Goal: Participate in discussion

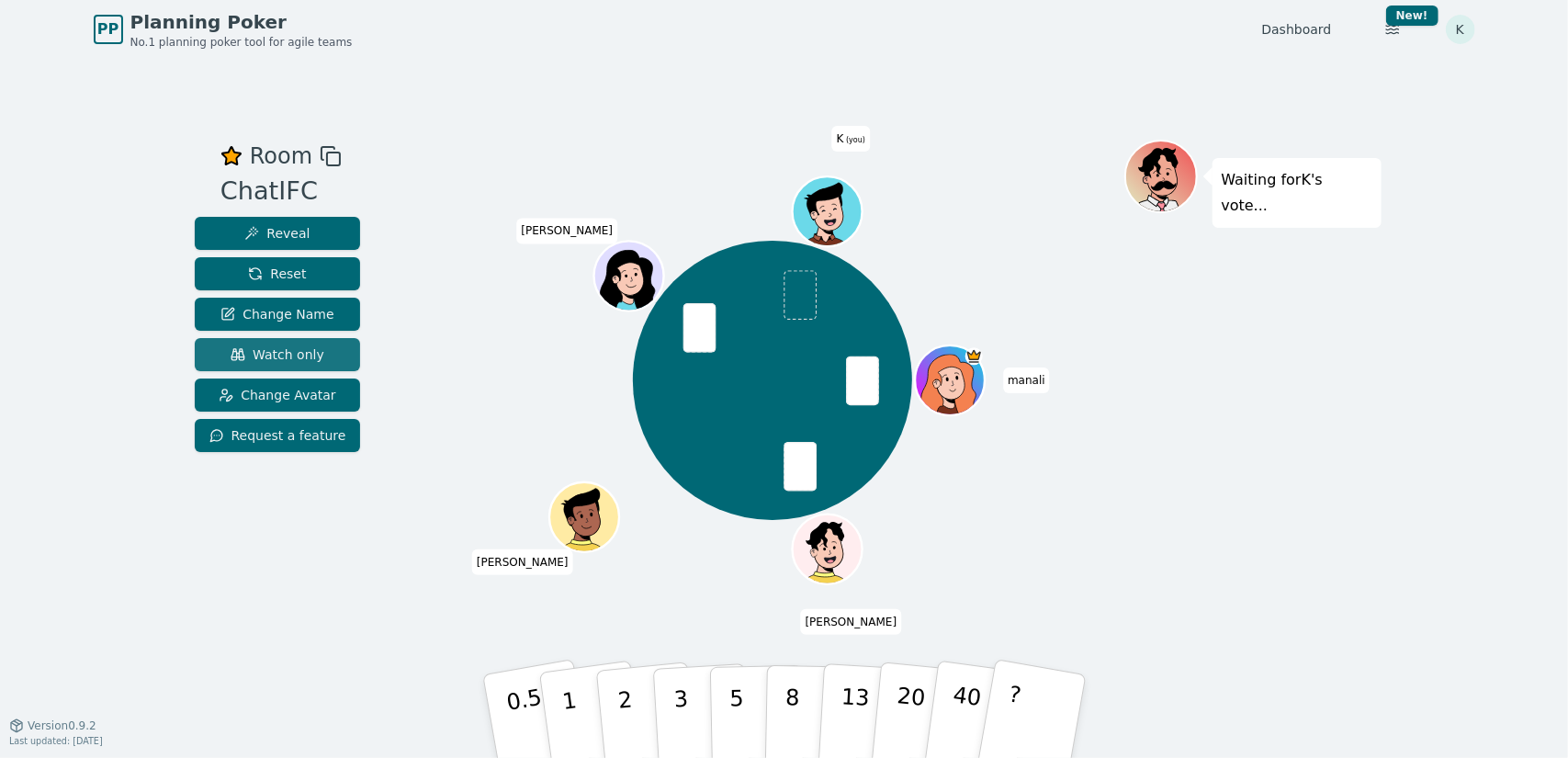
click at [298, 355] on span "Watch only" at bounding box center [276, 354] width 94 height 19
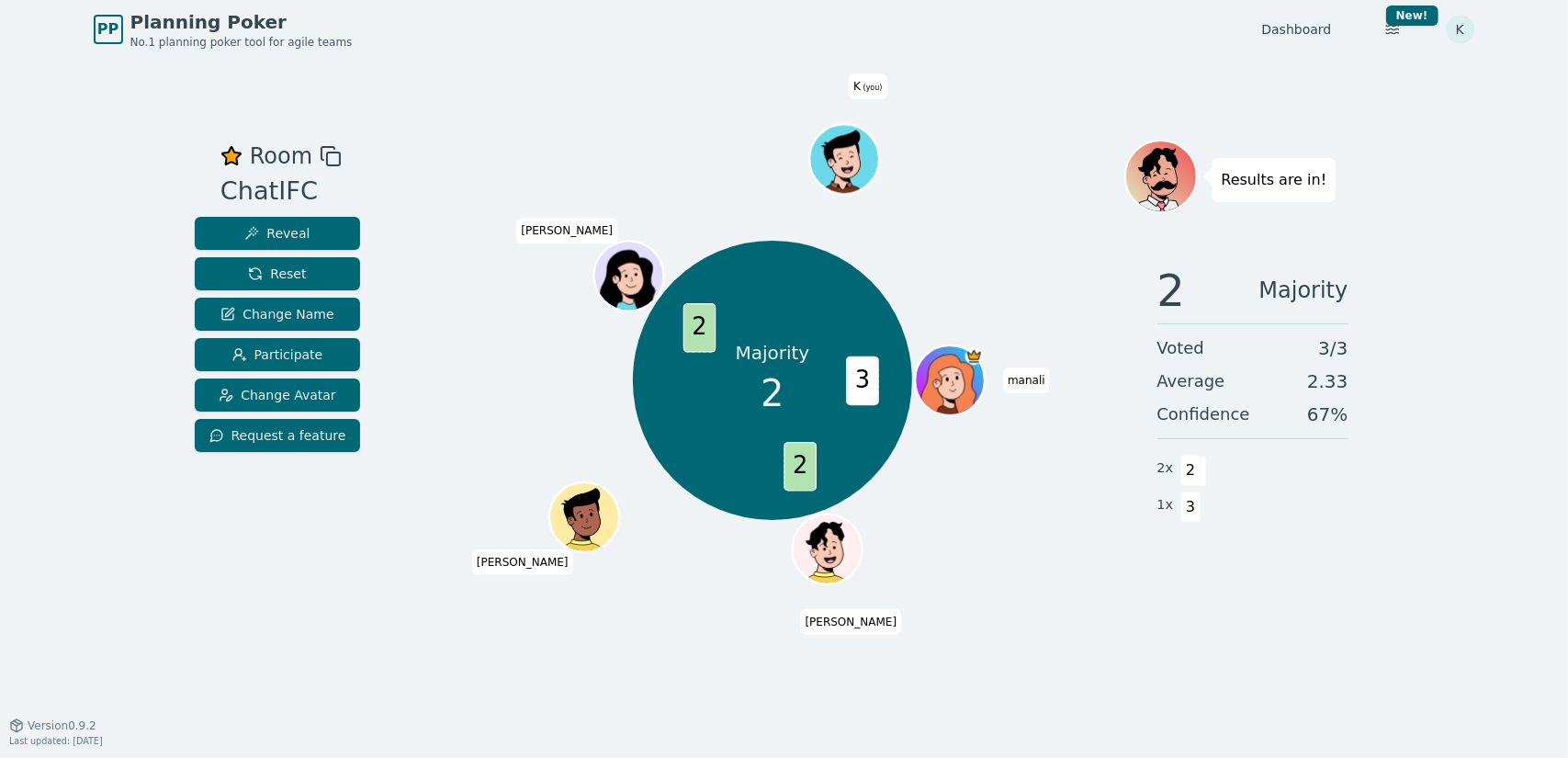
click at [491, 392] on div "Majority 2 3 2 2 [PERSON_NAME] V [PERSON_NAME] K (you)" at bounding box center [772, 380] width 702 height 416
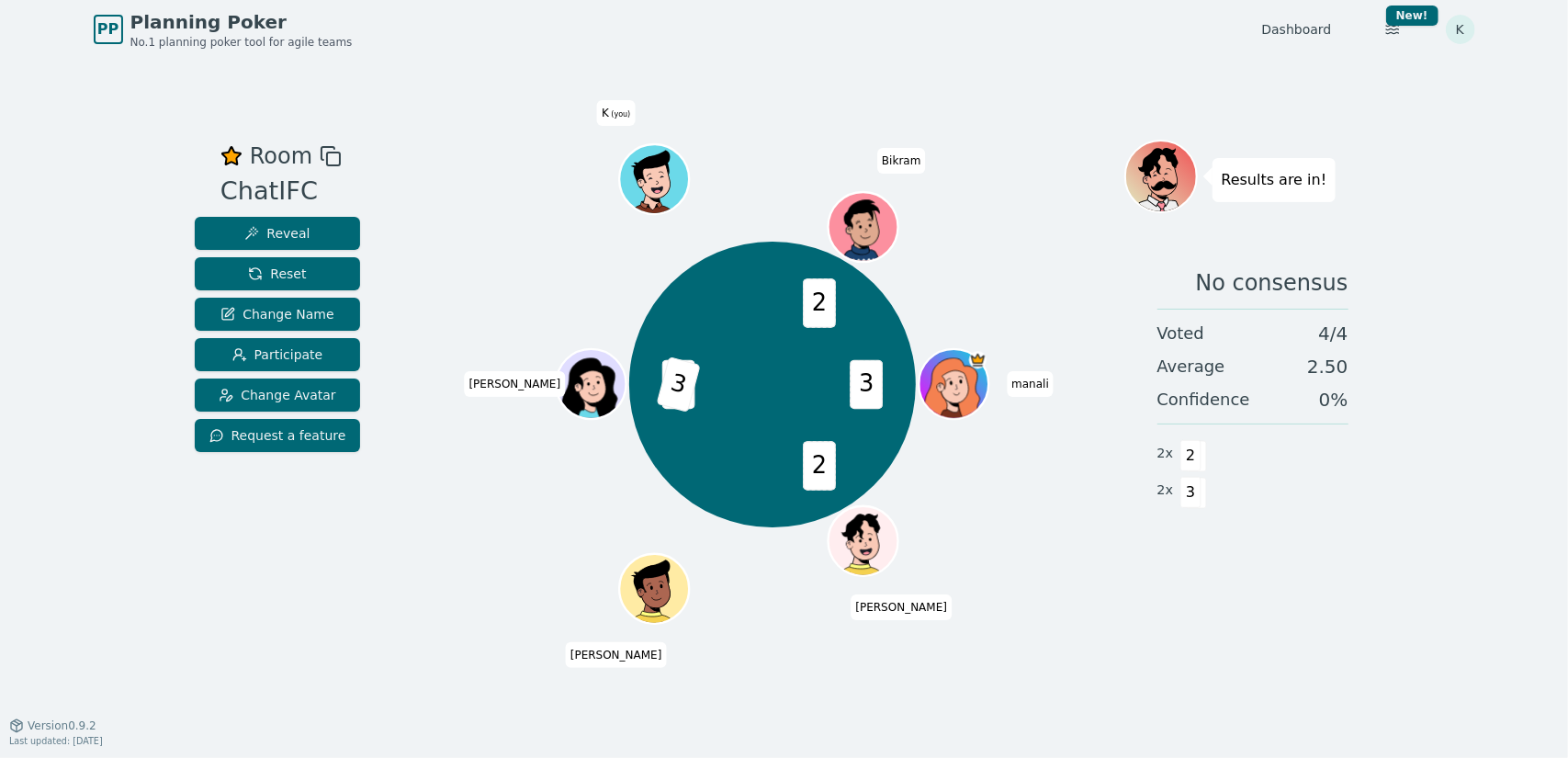
click at [407, 179] on div "Room ChatIFC Reveal Reset Change Name Participate Change Avatar Request a featu…" at bounding box center [784, 392] width 1194 height 505
click at [1025, 559] on div "3 2 2 3 2 [PERSON_NAME] V [PERSON_NAME] K (you) [PERSON_NAME]" at bounding box center [772, 384] width 702 height 424
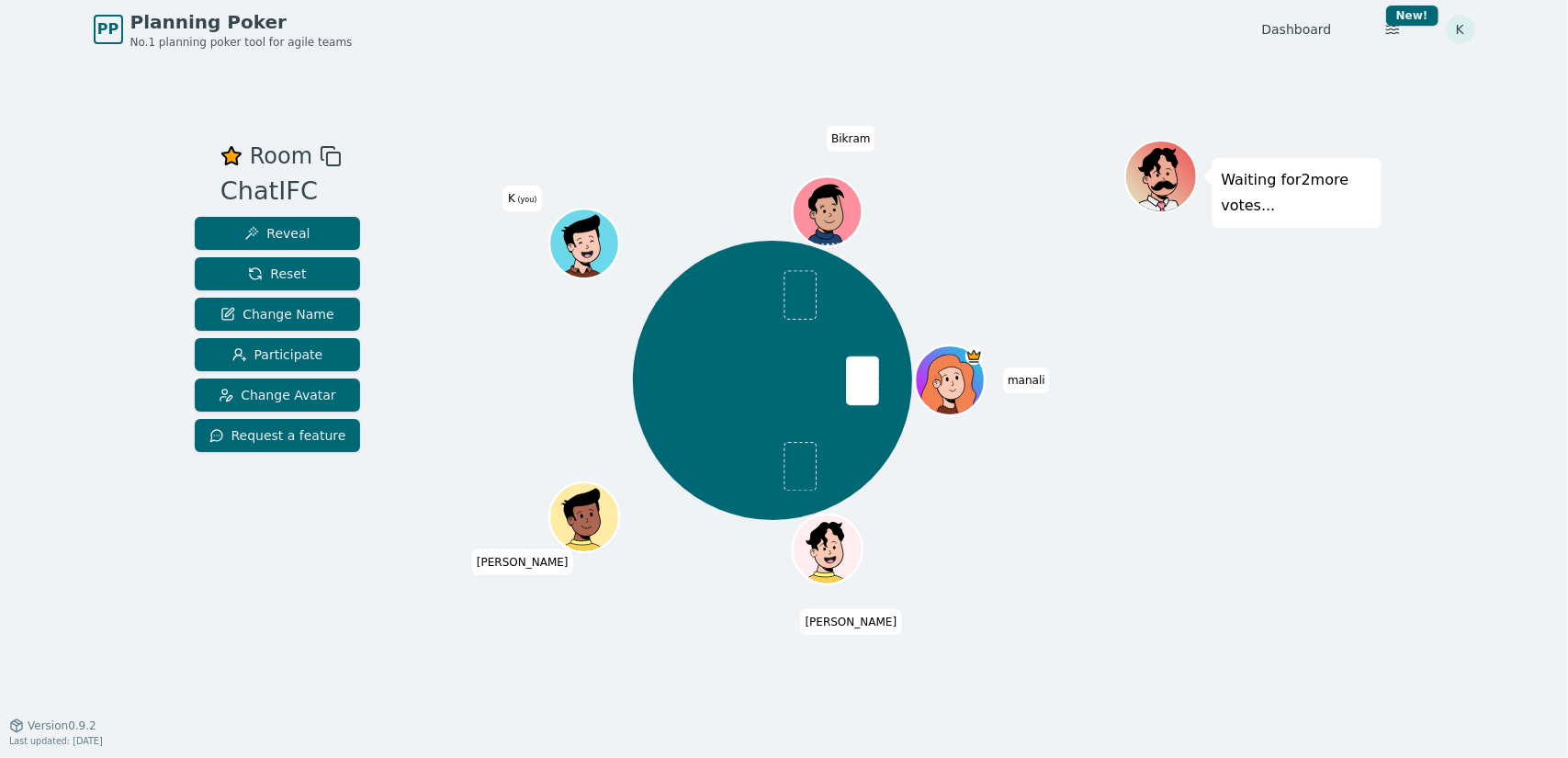
click at [529, 275] on div "[PERSON_NAME] (you) [PERSON_NAME]" at bounding box center [772, 380] width 702 height 416
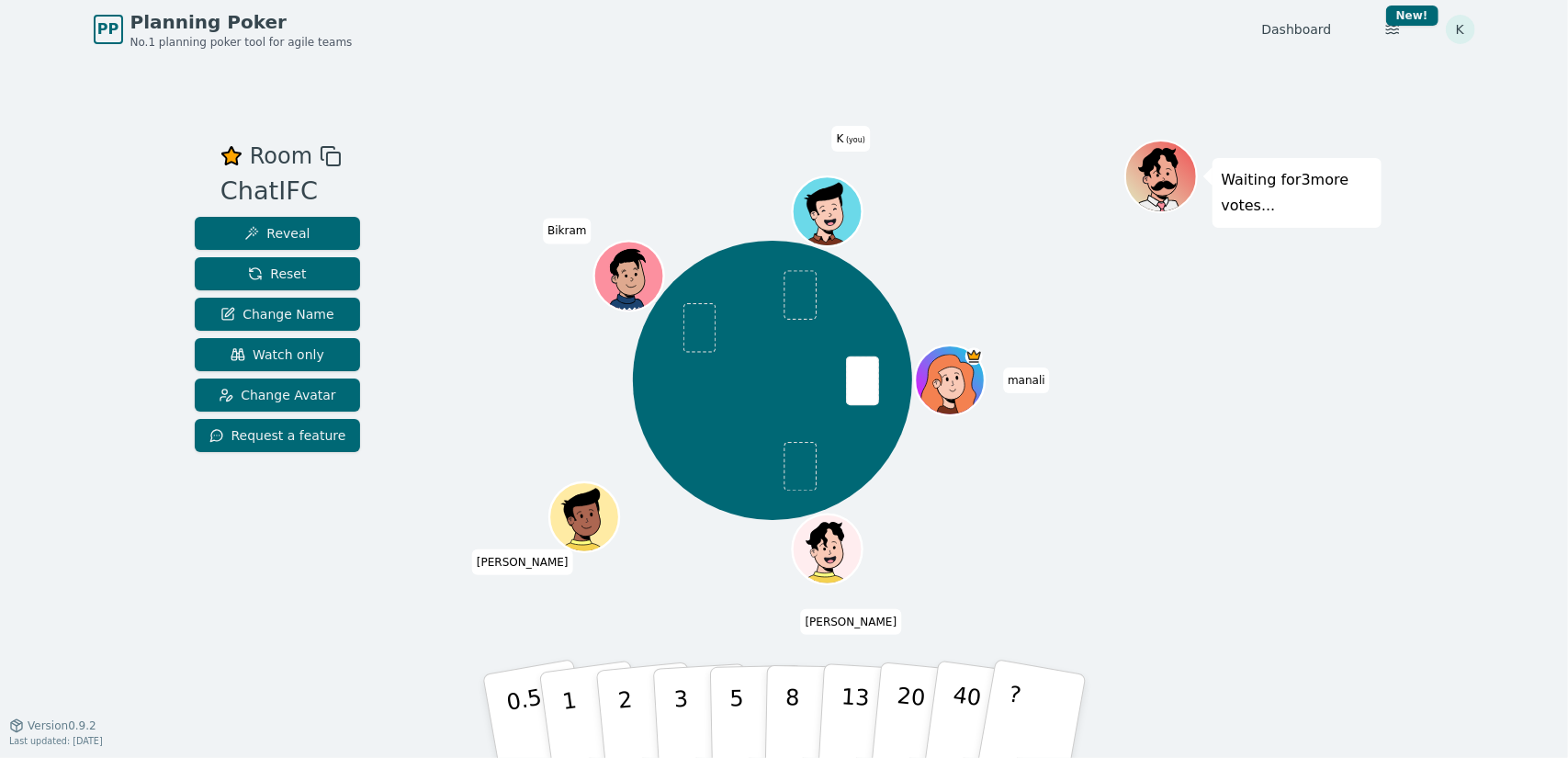
drag, startPoint x: 632, startPoint y: 271, endPoint x: 528, endPoint y: 243, distance: 107.7
click at [528, 243] on div "[PERSON_NAME] [PERSON_NAME] (you)" at bounding box center [772, 380] width 702 height 416
click at [316, 229] on button "Reveal" at bounding box center [277, 234] width 166 height 33
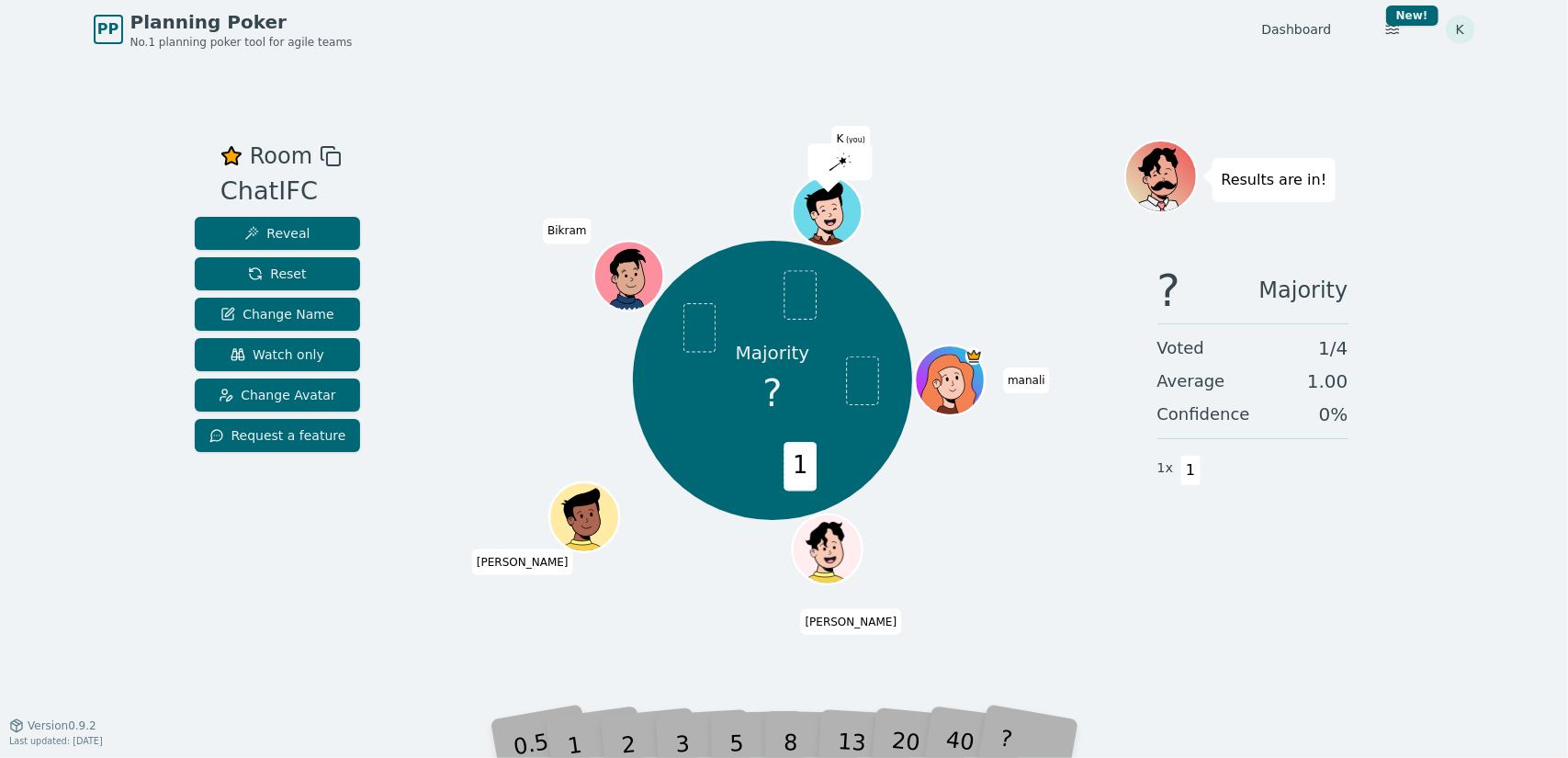
click at [449, 98] on div "Room ChatIFC Reveal Reset Change Name Watch only Change Avatar Request a featur…" at bounding box center [784, 392] width 1194 height 666
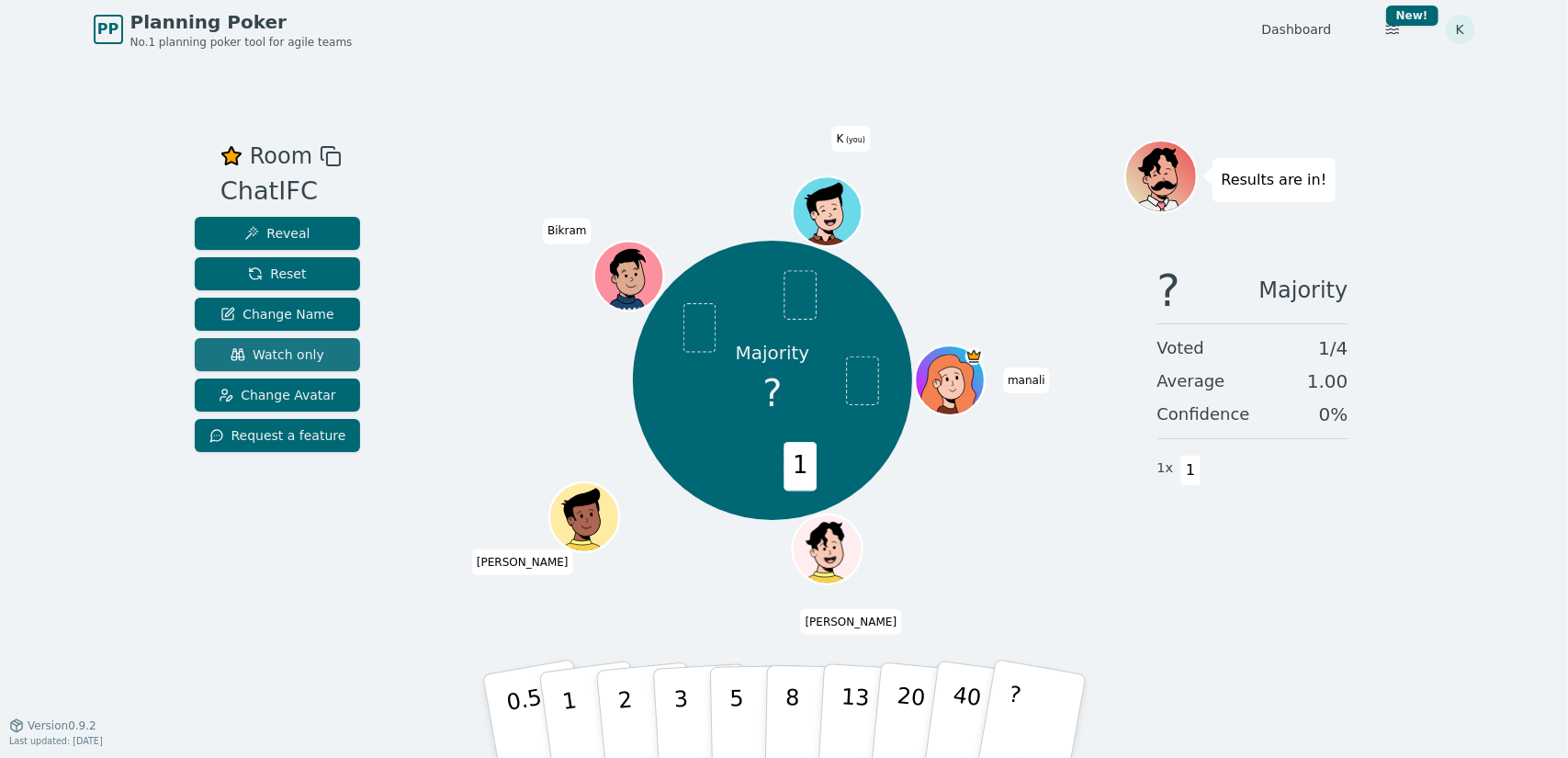
click at [307, 347] on span "Watch only" at bounding box center [276, 354] width 94 height 19
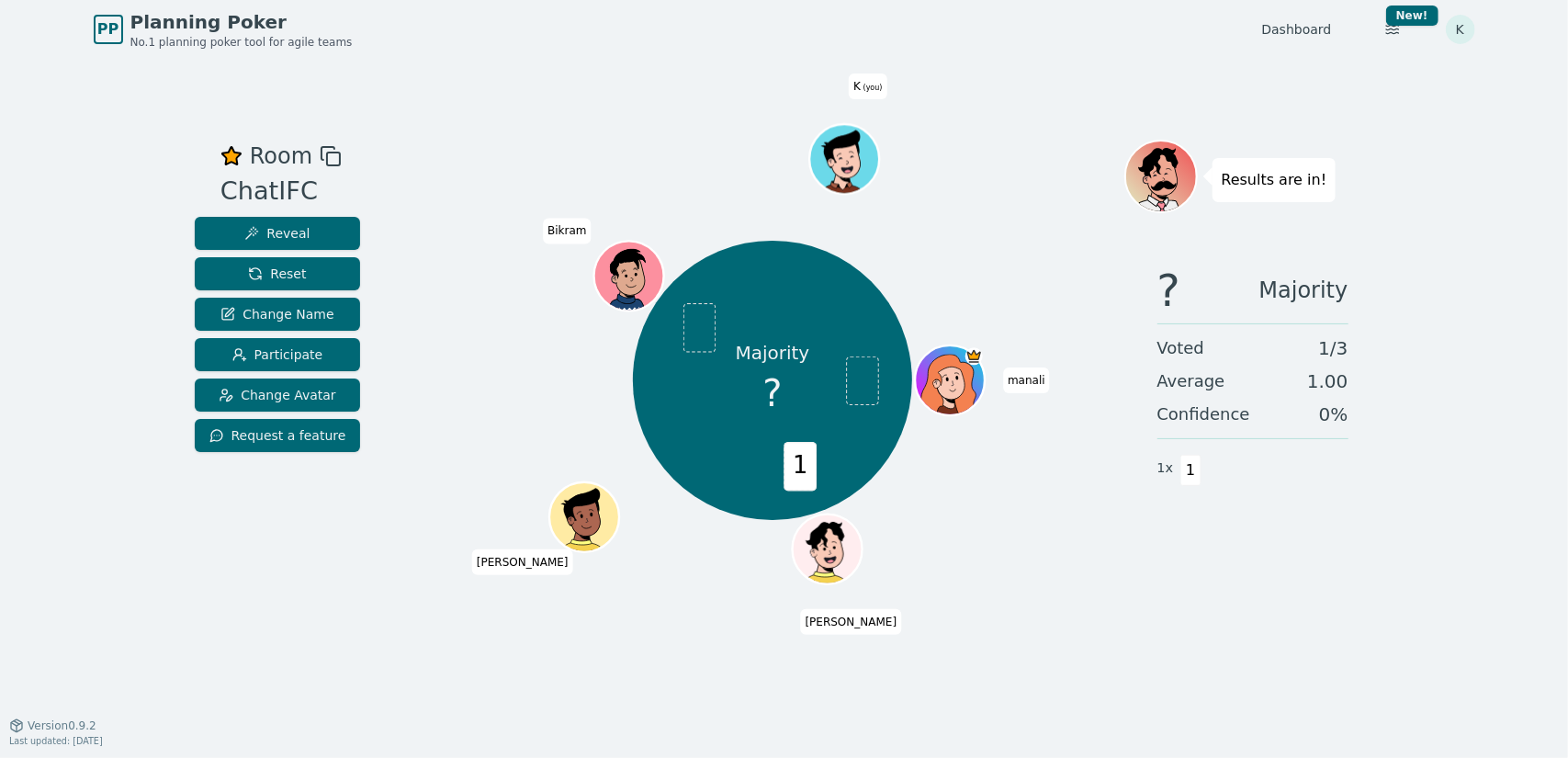
click at [422, 109] on div "Room ChatIFC Reveal Reset Change Name Participate Change Avatar Request a featu…" at bounding box center [784, 392] width 1194 height 666
